Goal: Task Accomplishment & Management: Use online tool/utility

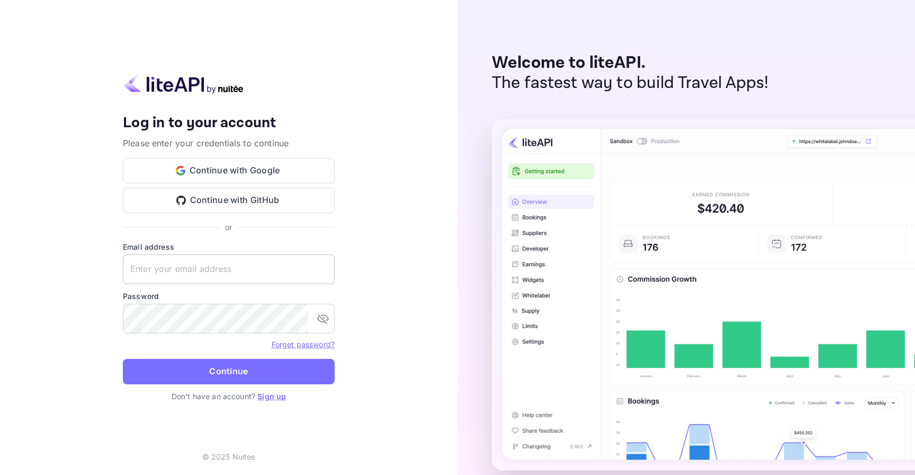
click at [223, 265] on input "text" at bounding box center [229, 269] width 212 height 30
type input "nuitee_employee@nuitee.com"
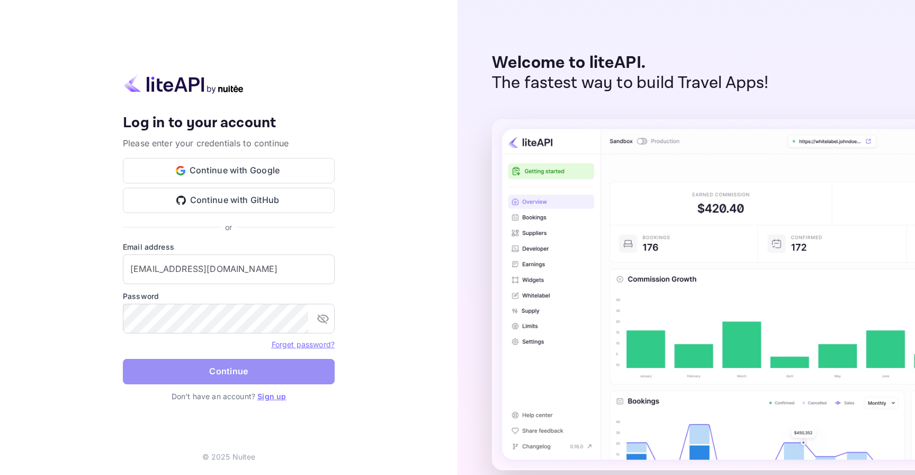
click at [320, 369] on button "Continue" at bounding box center [229, 371] width 212 height 25
